Goal: Task Accomplishment & Management: Manage account settings

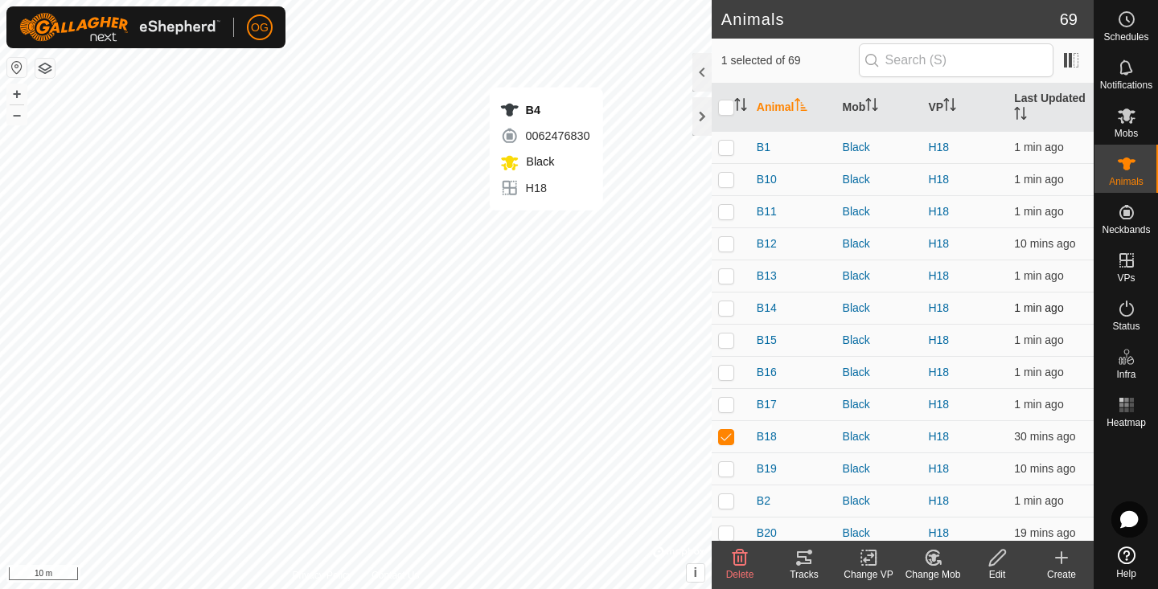
checkbox input "false"
checkbox input "true"
click at [986, 511] on td "H18" at bounding box center [964, 501] width 86 height 32
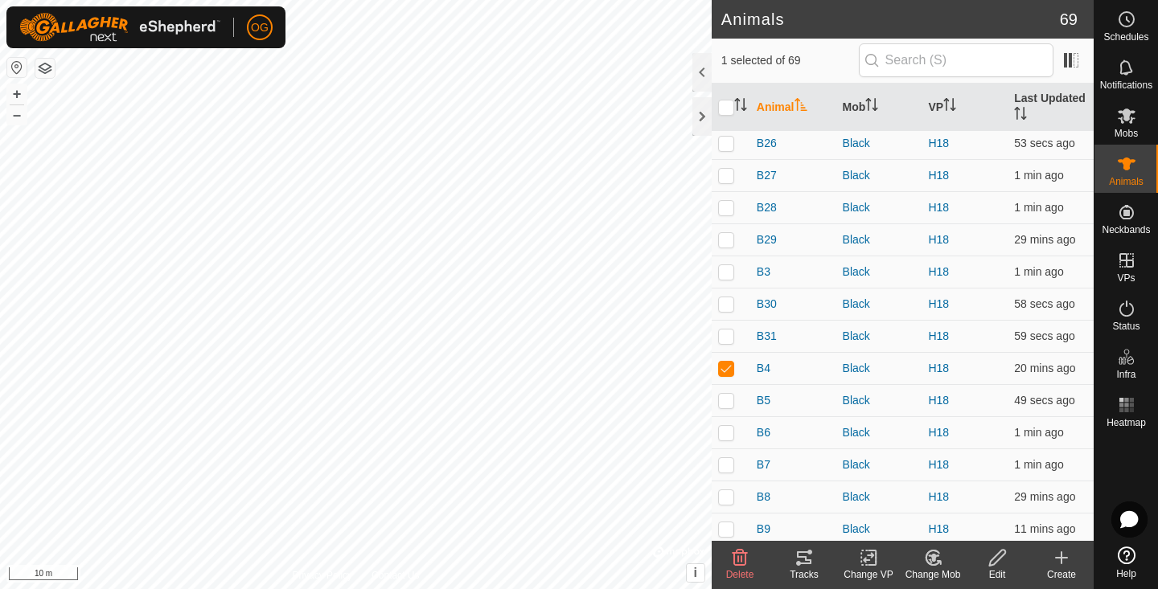
scroll to position [601, 0]
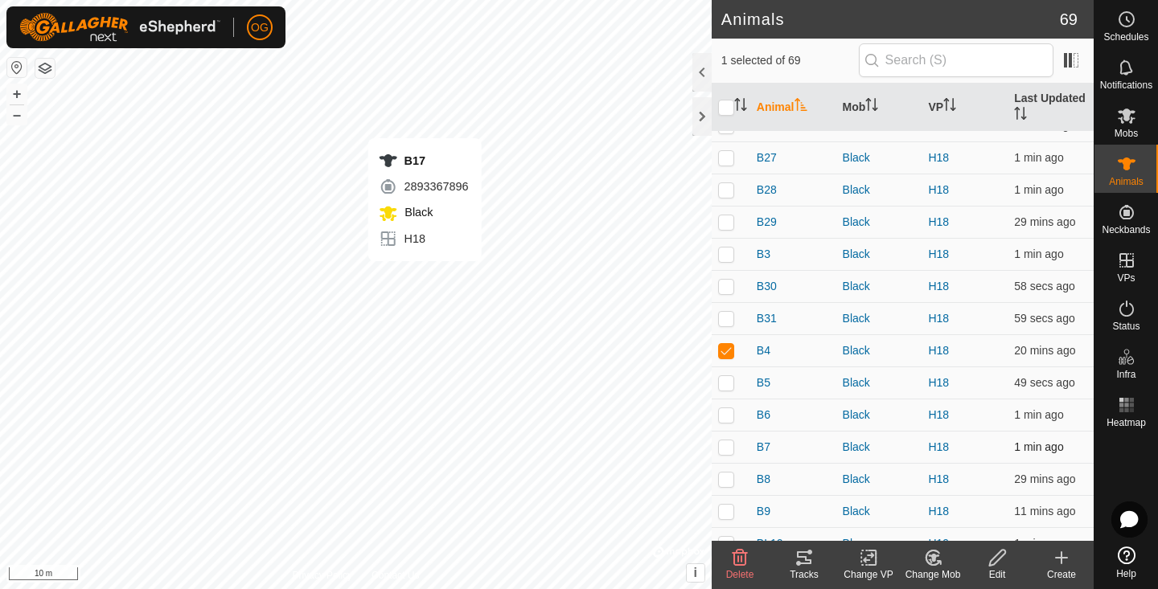
checkbox input "true"
checkbox input "false"
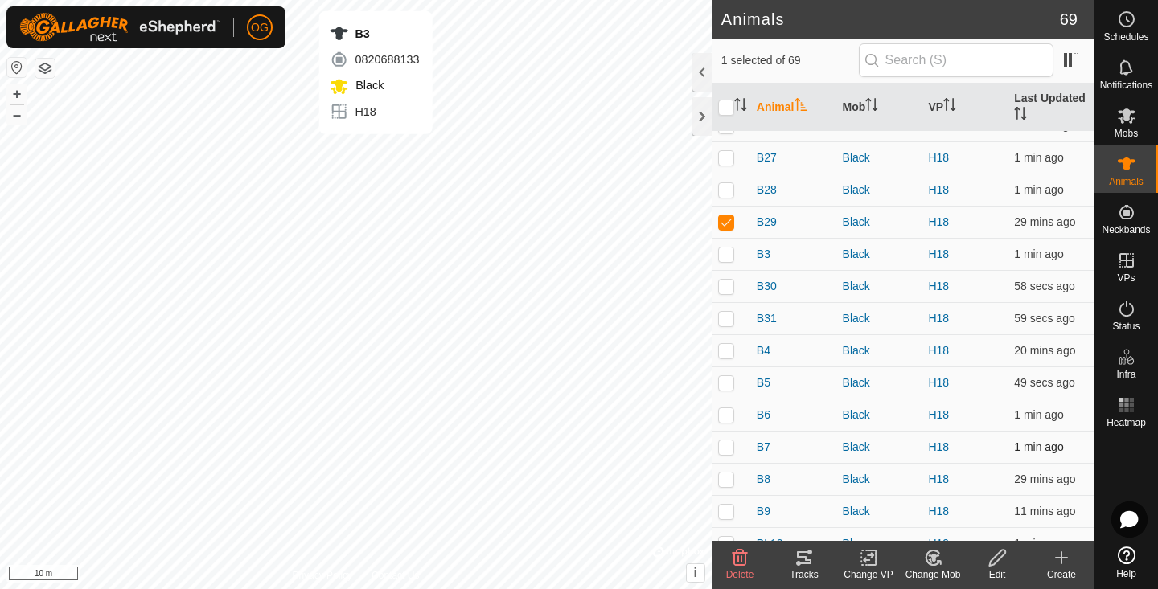
checkbox input "false"
checkbox input "true"
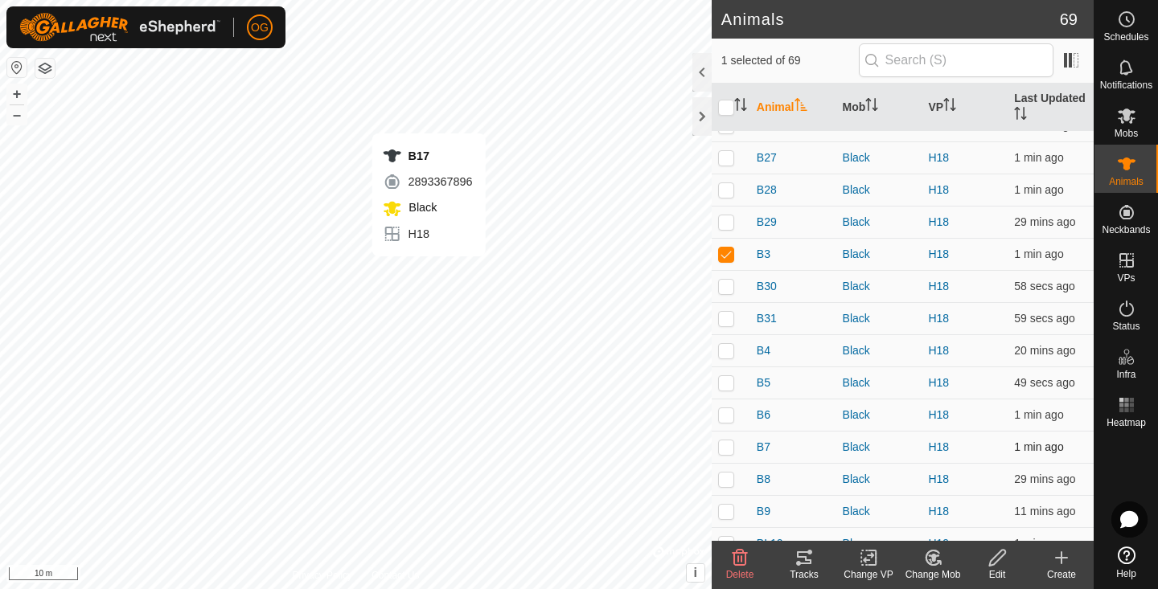
checkbox input "true"
checkbox input "false"
click at [810, 211] on td "B29" at bounding box center [793, 222] width 86 height 32
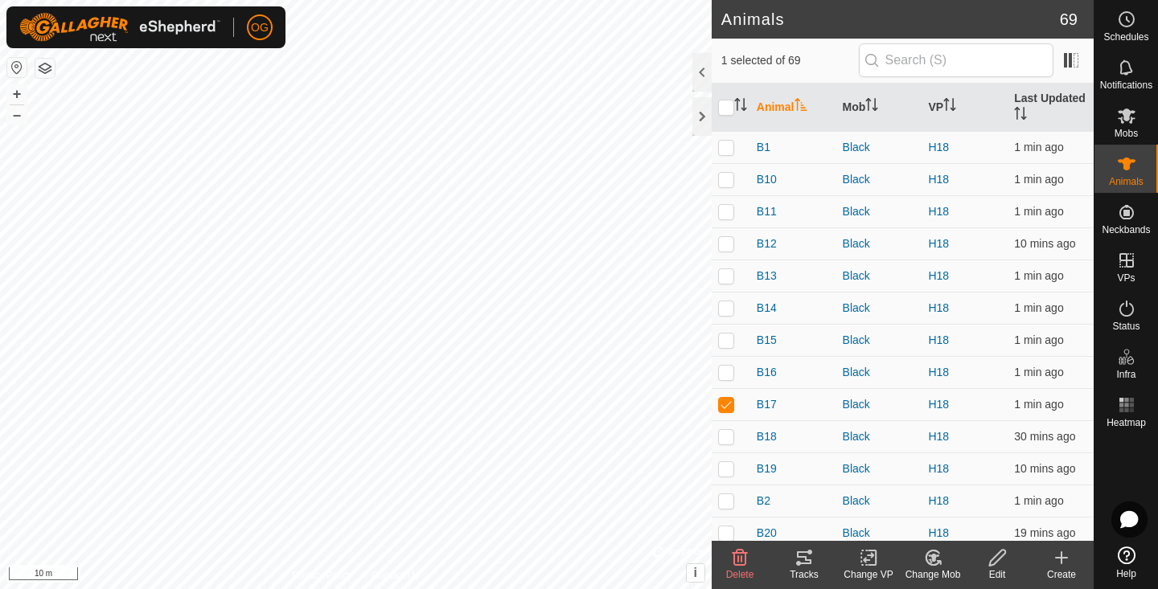
scroll to position [0, 0]
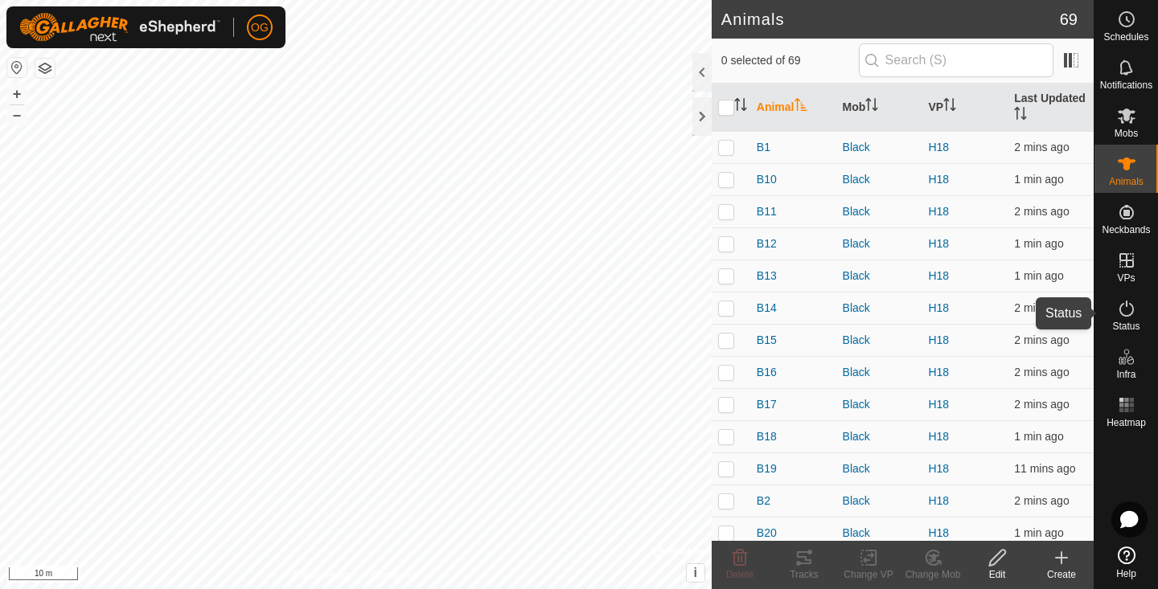
click at [1131, 310] on icon at bounding box center [1126, 308] width 19 height 19
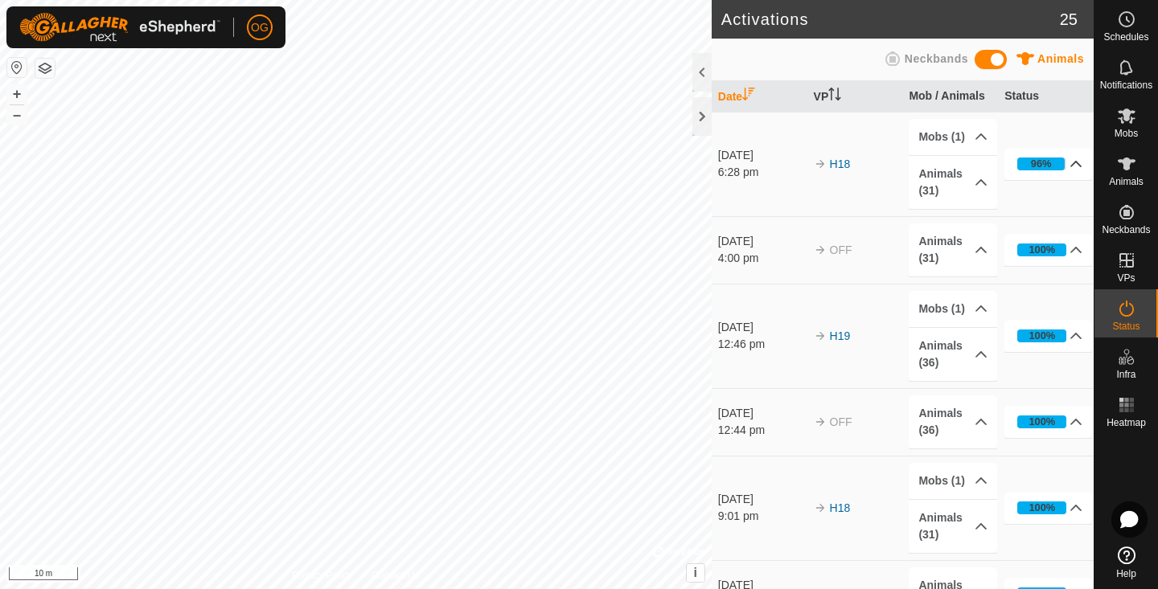
click at [1074, 168] on p-accordion-header "96%" at bounding box center [1048, 164] width 88 height 32
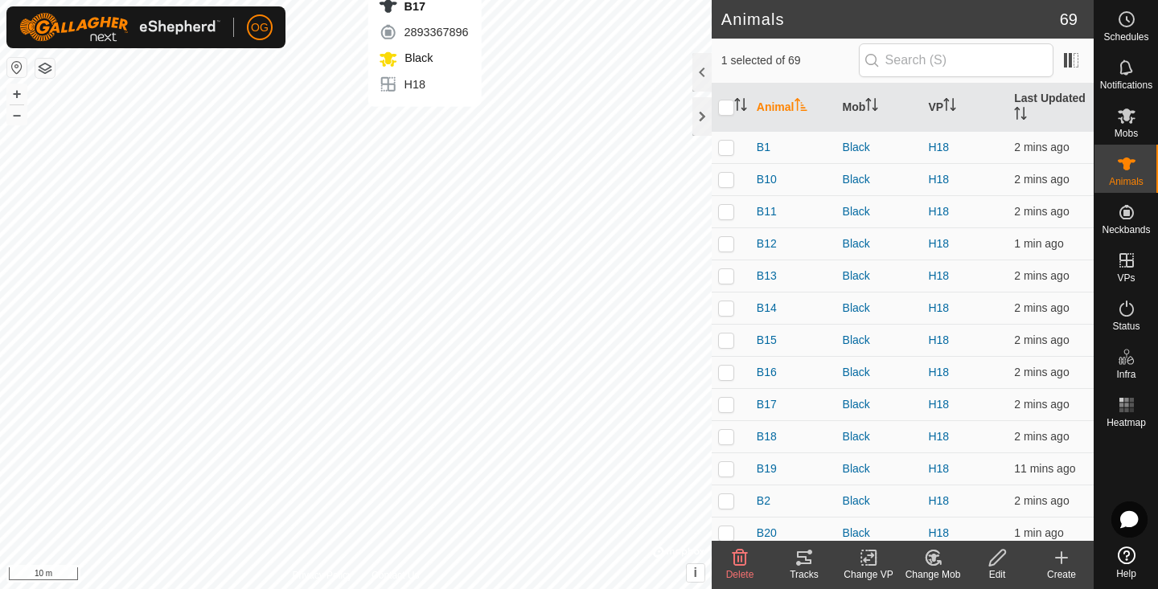
checkbox input "true"
checkbox input "false"
click at [12, 117] on button "–" at bounding box center [16, 114] width 19 height 19
click at [19, 119] on button "–" at bounding box center [16, 114] width 19 height 19
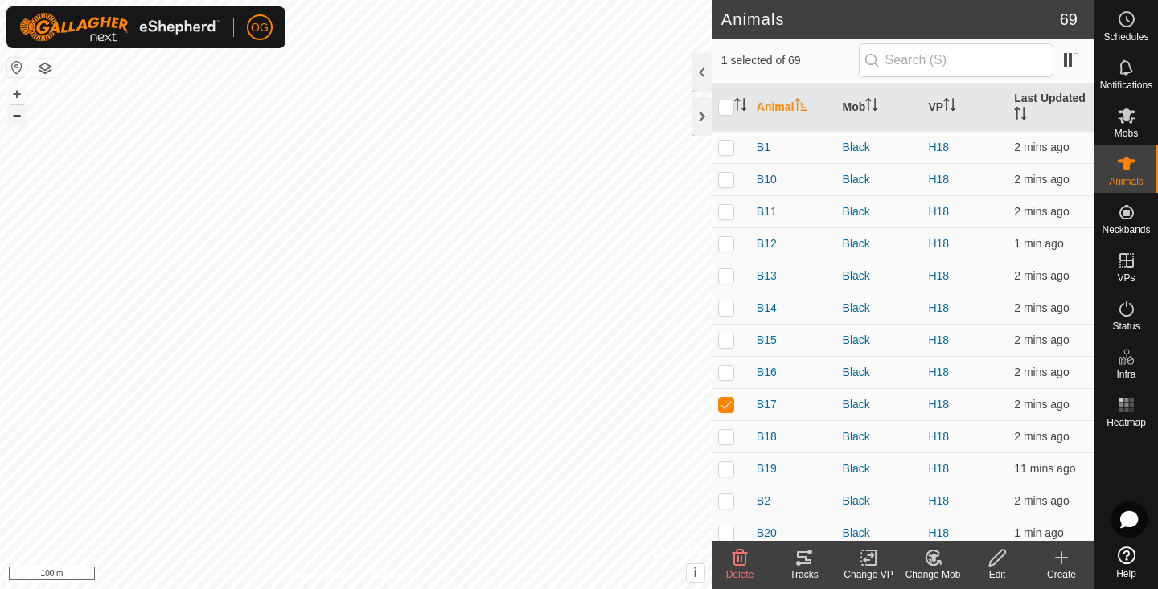
click at [19, 119] on button "–" at bounding box center [16, 114] width 19 height 19
